Goal: Use online tool/utility: Use online tool/utility

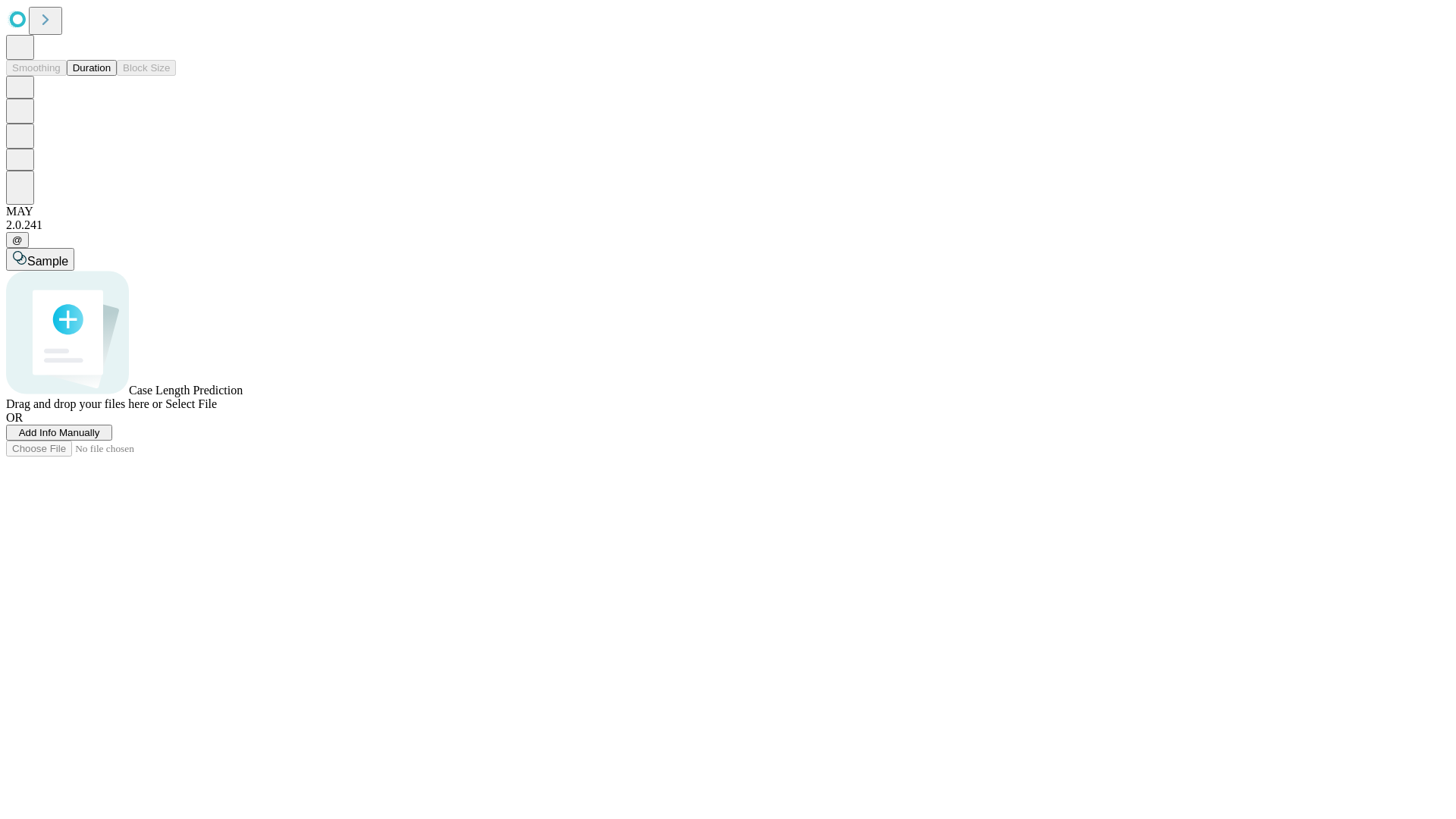
click at [111, 76] on button "Duration" at bounding box center [91, 67] width 50 height 16
click at [68, 255] on span "Sample" at bounding box center [47, 262] width 41 height 13
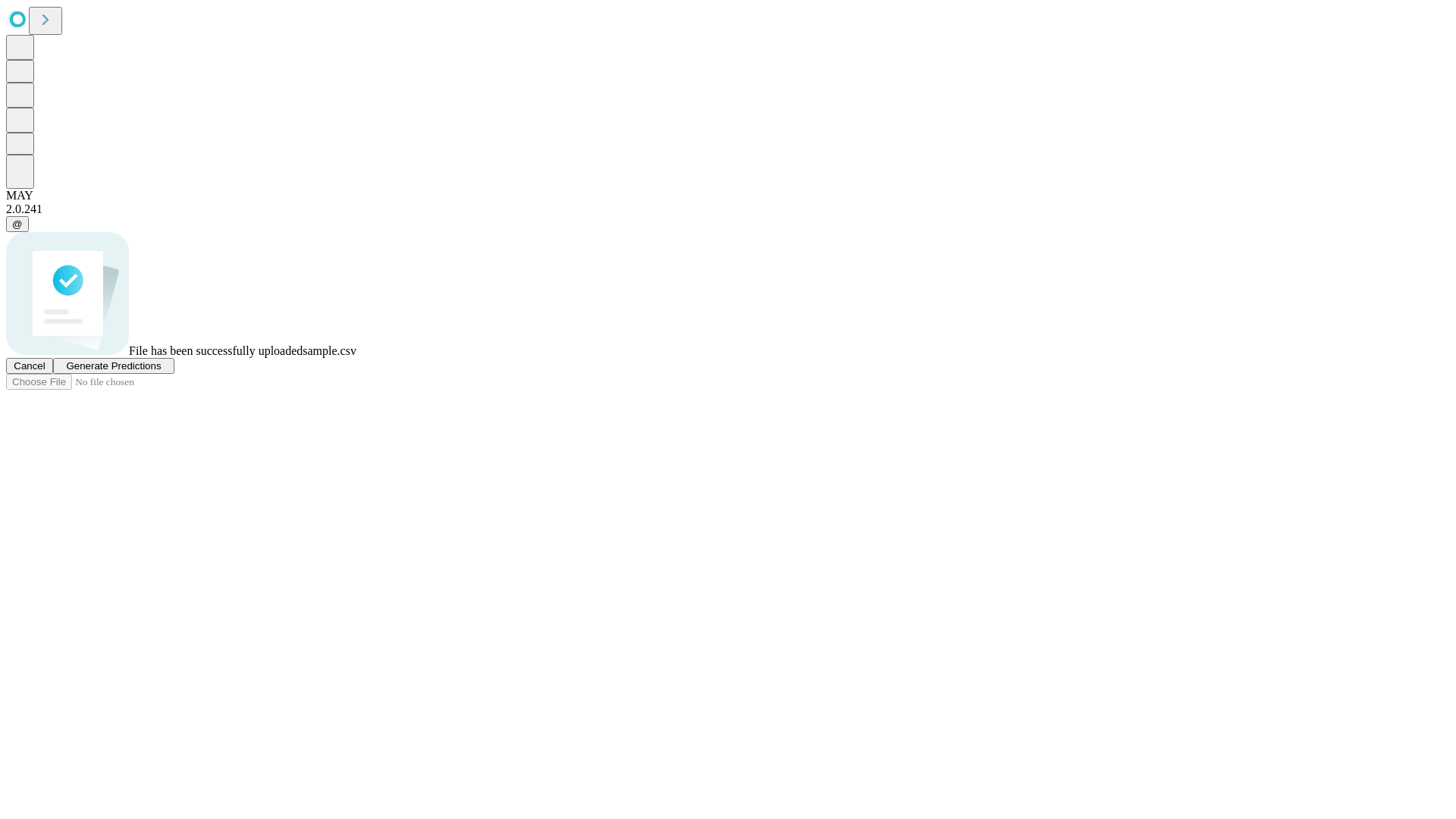
click at [160, 372] on span "Generate Predictions" at bounding box center [114, 366] width 95 height 11
